Goal: Check status

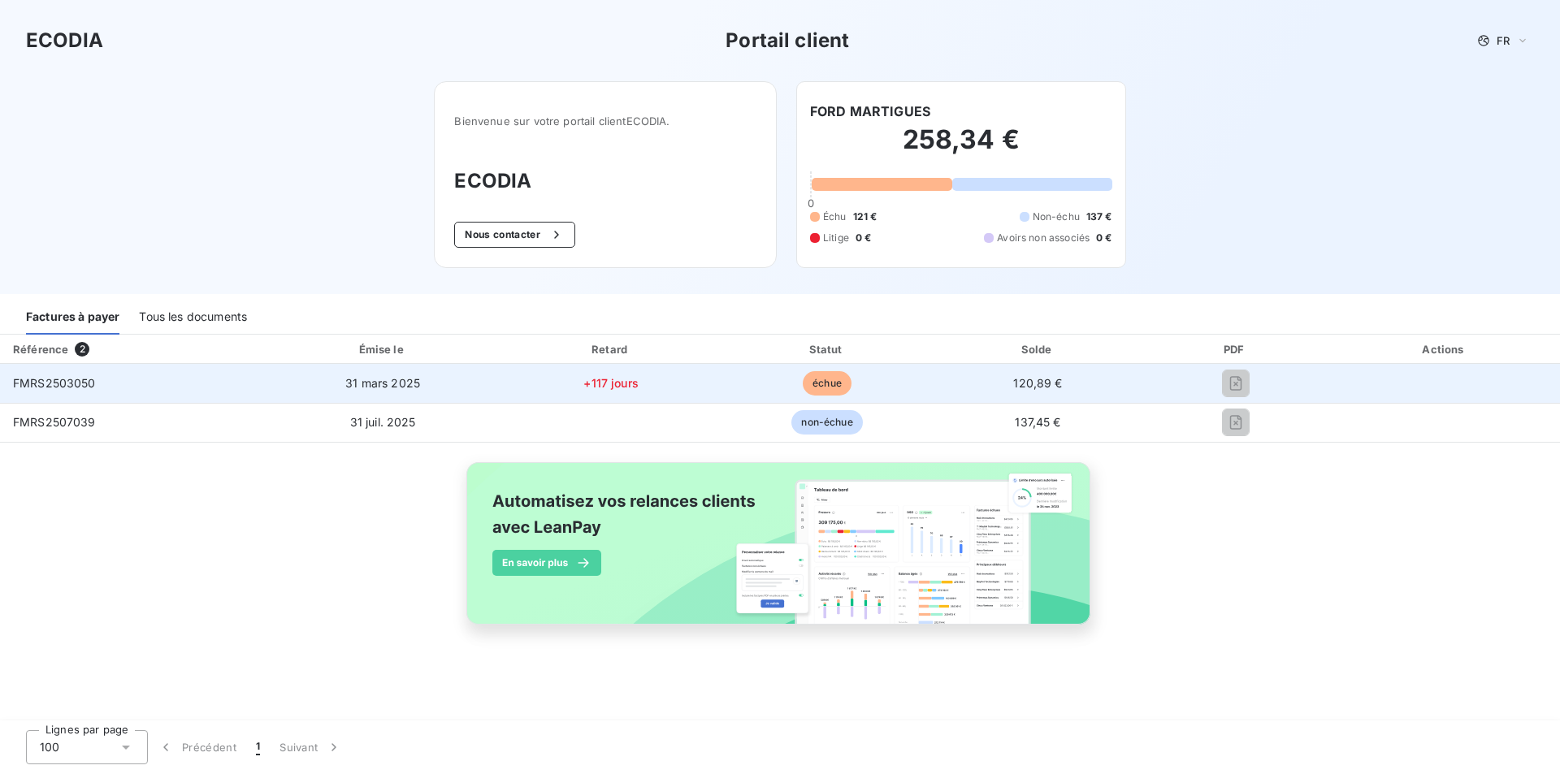
click at [833, 380] on span "échue" at bounding box center [827, 383] width 49 height 24
click at [86, 386] on span "FMRS2503050" at bounding box center [54, 383] width 83 height 14
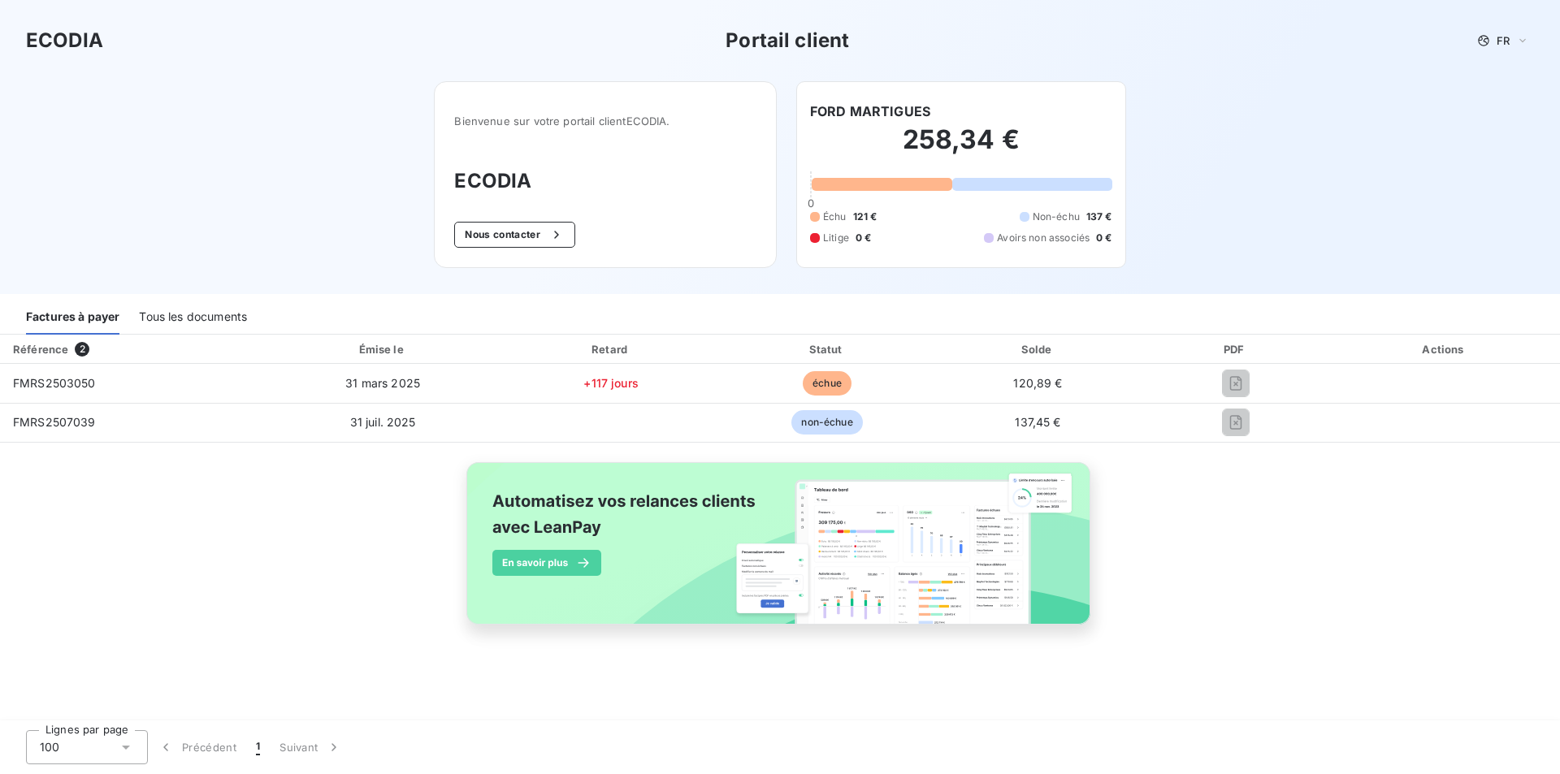
click at [167, 317] on div "Tous les documents" at bounding box center [193, 318] width 108 height 34
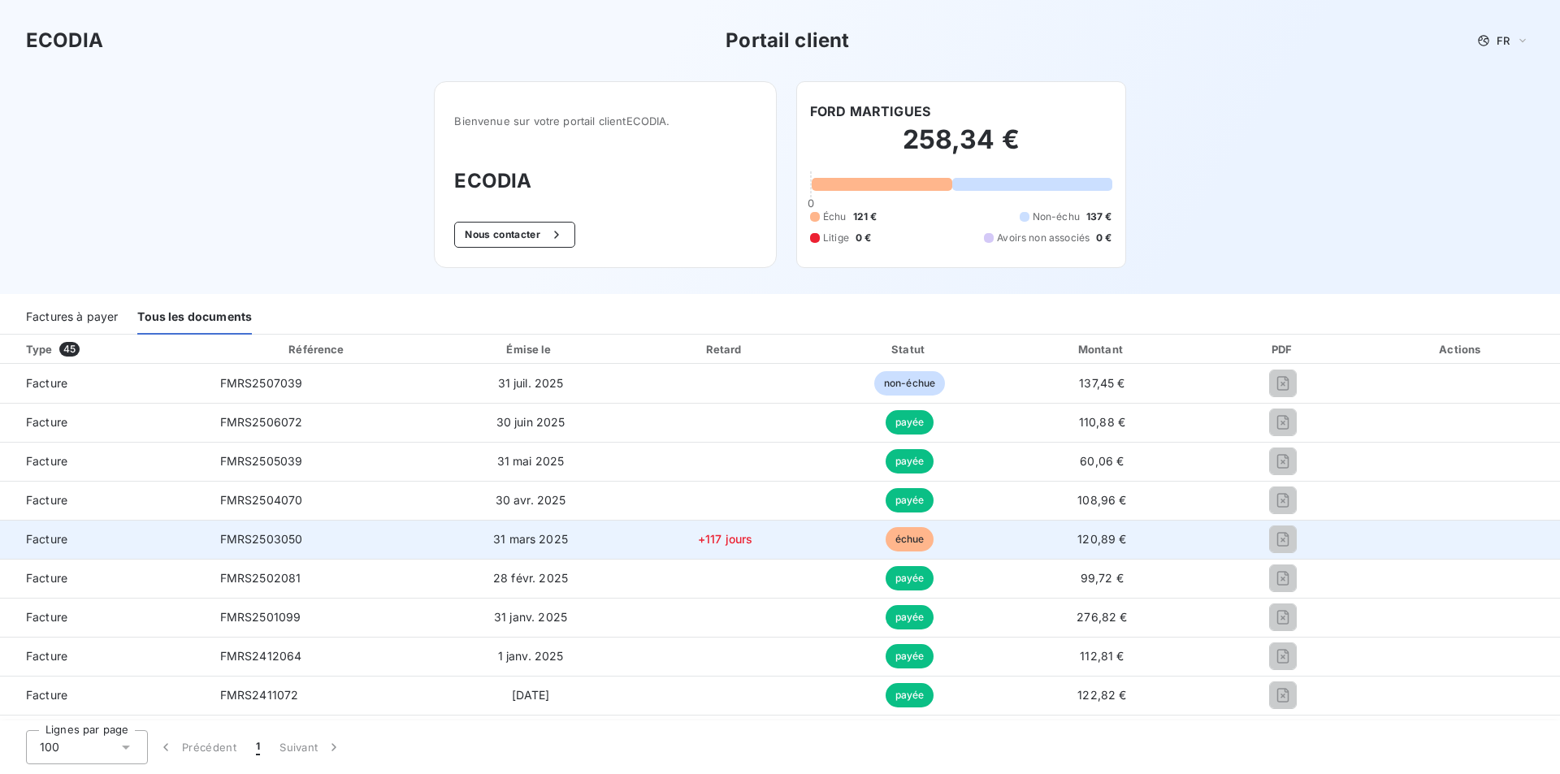
click at [67, 543] on span "Facture" at bounding box center [103, 539] width 181 height 16
